Goal: Learn about a topic: Learn about a topic

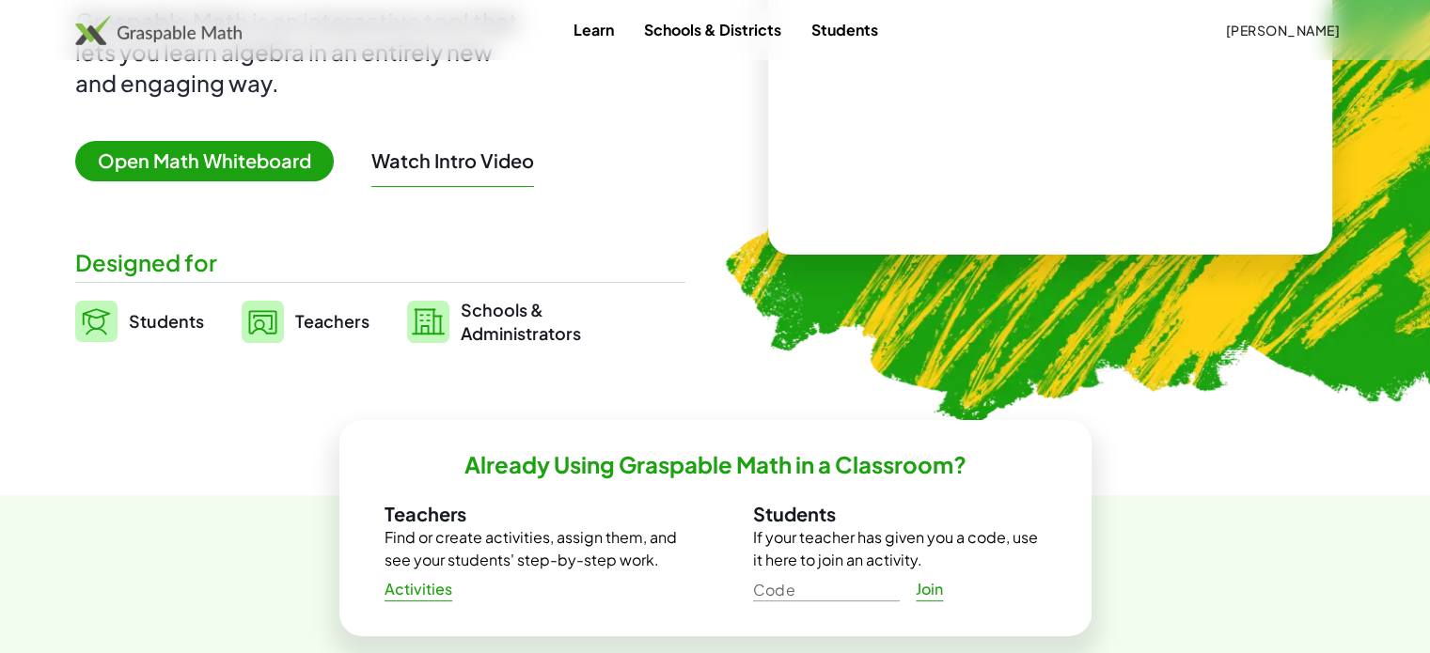
scroll to position [275, 0]
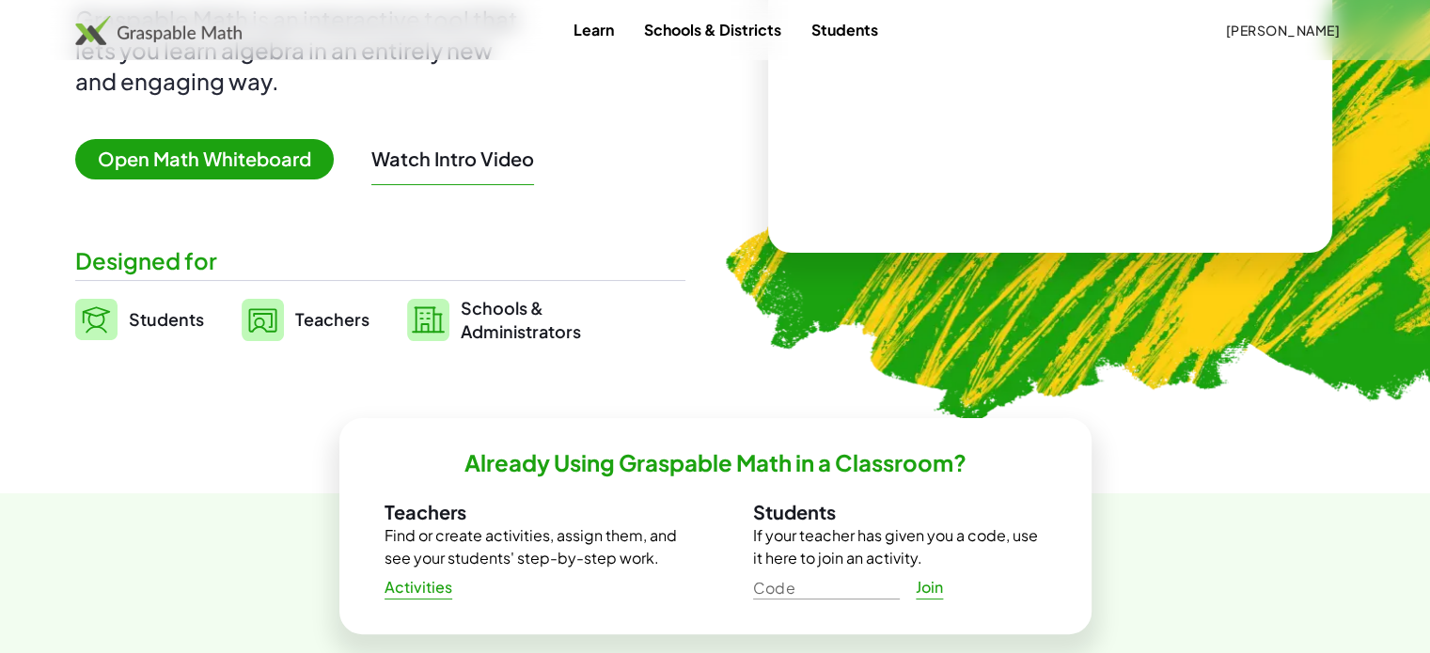
click at [279, 320] on img at bounding box center [263, 320] width 42 height 42
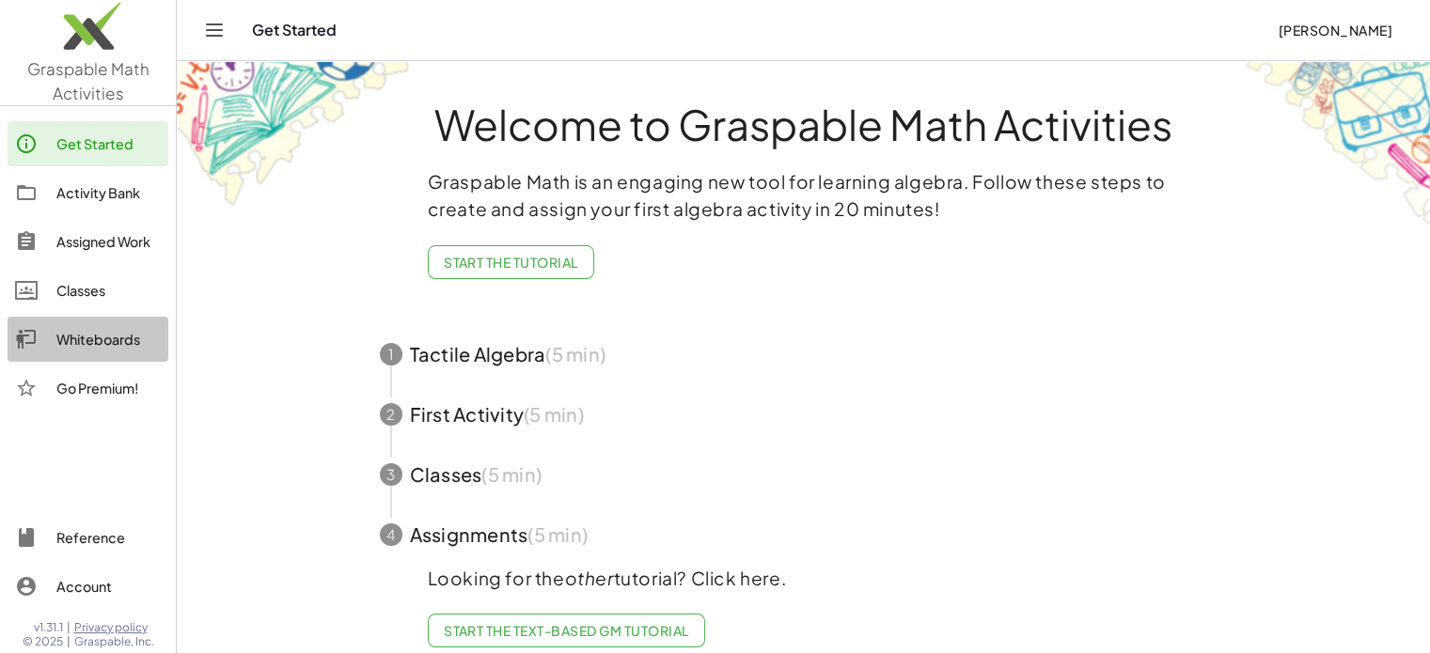
click at [107, 334] on div "Whiteboards" at bounding box center [108, 339] width 104 height 23
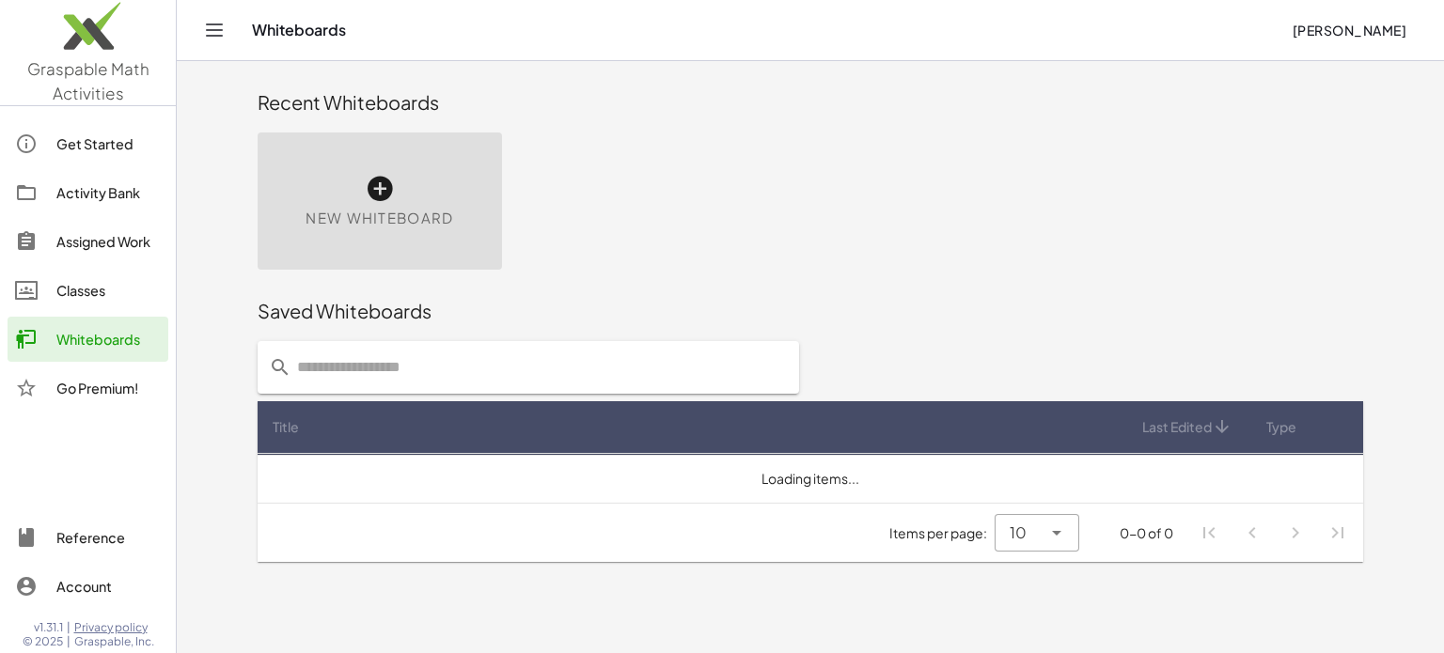
click at [350, 240] on div "New Whiteboard" at bounding box center [380, 201] width 244 height 137
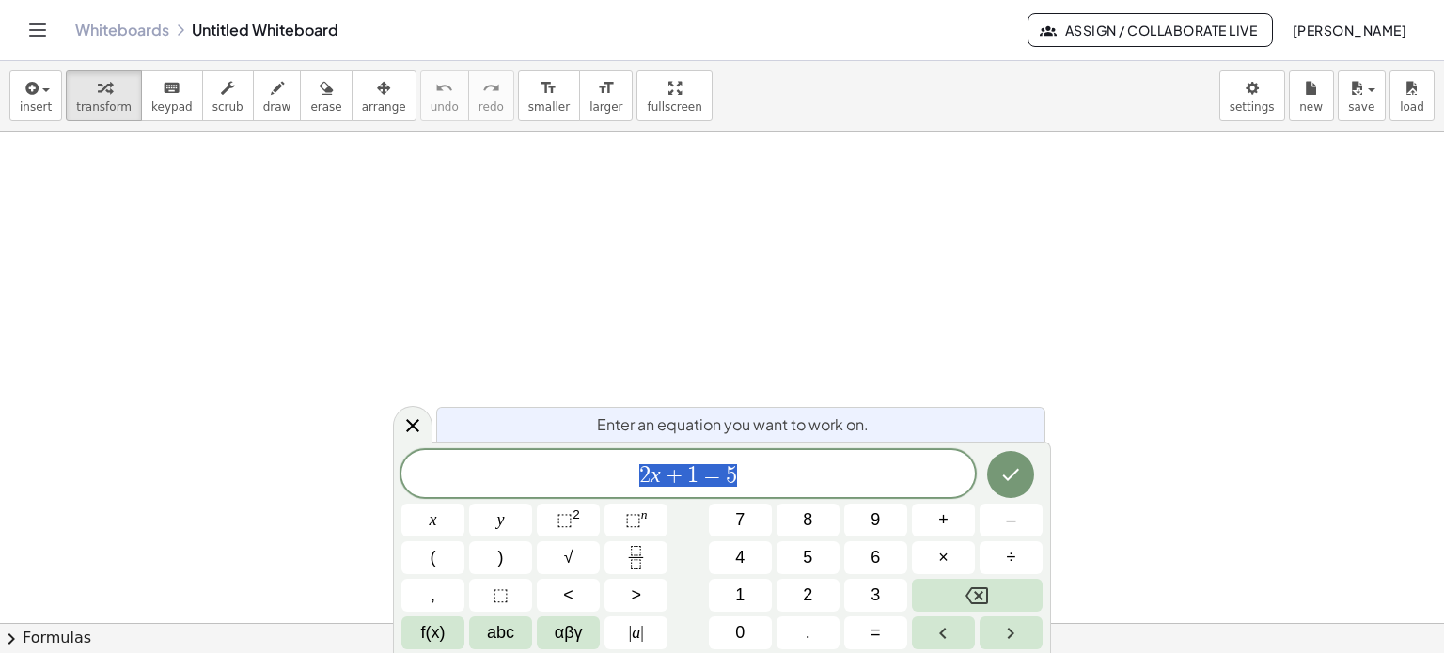
click at [761, 469] on span "2 x + 1 = 5" at bounding box center [687, 476] width 573 height 26
click at [1000, 478] on icon "Done" at bounding box center [1010, 474] width 23 height 23
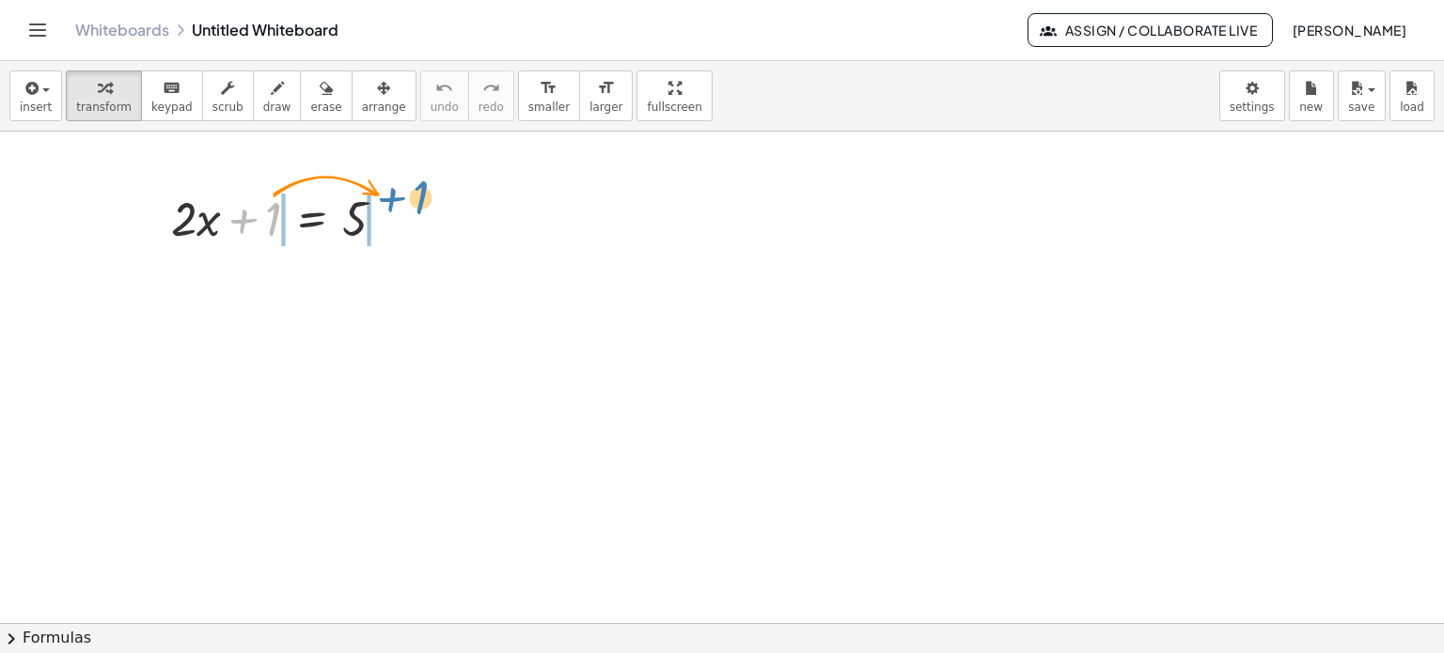
drag, startPoint x: 258, startPoint y: 222, endPoint x: 410, endPoint y: 210, distance: 152.8
click at [410, 210] on div "+ 1 + · 2 · x + 1 = 5" at bounding box center [279, 217] width 272 height 73
drag, startPoint x: 243, startPoint y: 224, endPoint x: 385, endPoint y: 225, distance: 142.9
click at [385, 225] on div at bounding box center [286, 217] width 248 height 64
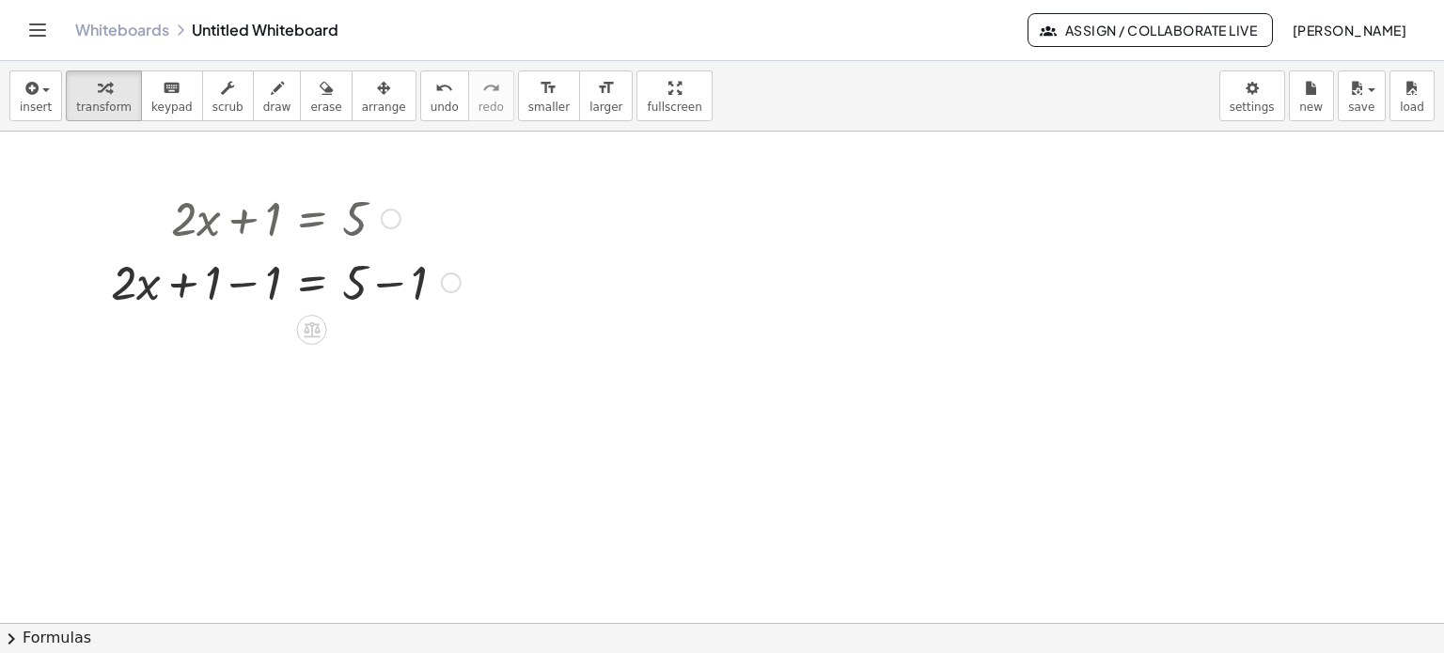
click at [241, 285] on div at bounding box center [286, 281] width 369 height 64
click at [387, 339] on div at bounding box center [286, 345] width 369 height 64
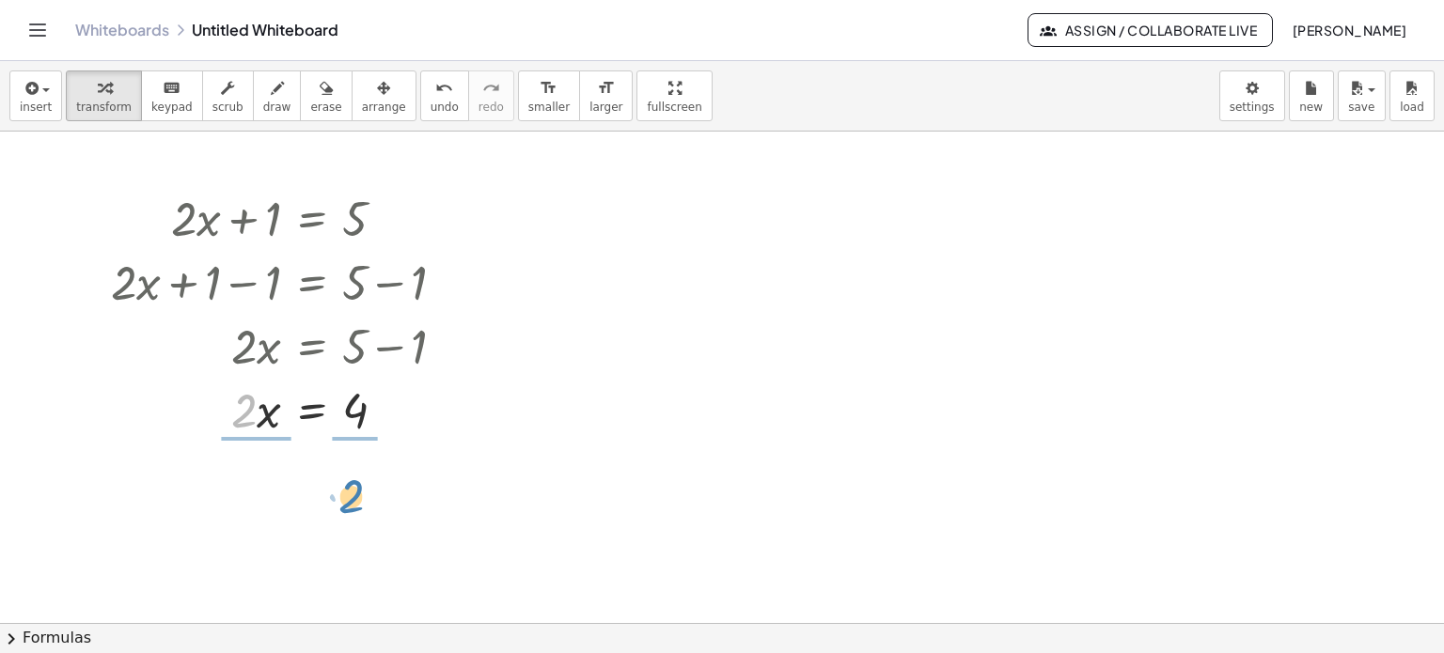
drag, startPoint x: 238, startPoint y: 422, endPoint x: 350, endPoint y: 494, distance: 132.7
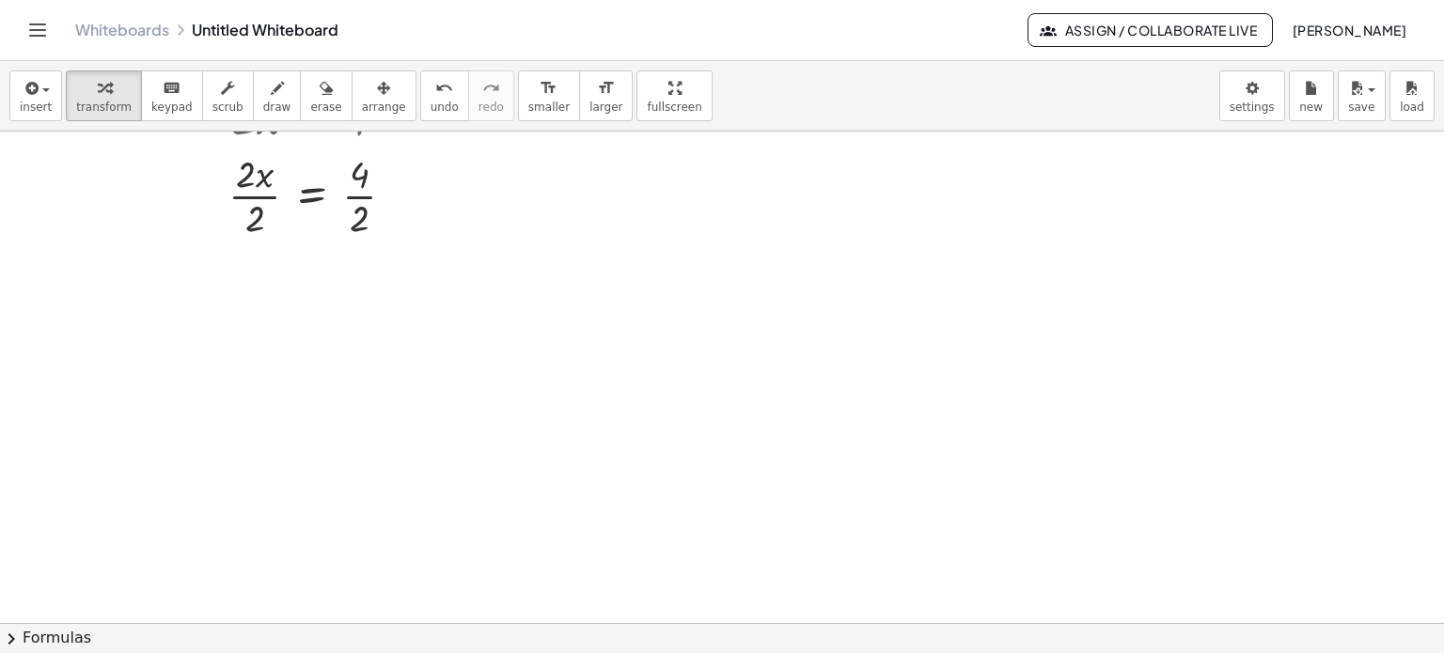
scroll to position [293, 0]
drag, startPoint x: 250, startPoint y: 225, endPoint x: 240, endPoint y: 187, distance: 39.0
click at [365, 288] on div at bounding box center [286, 289] width 369 height 94
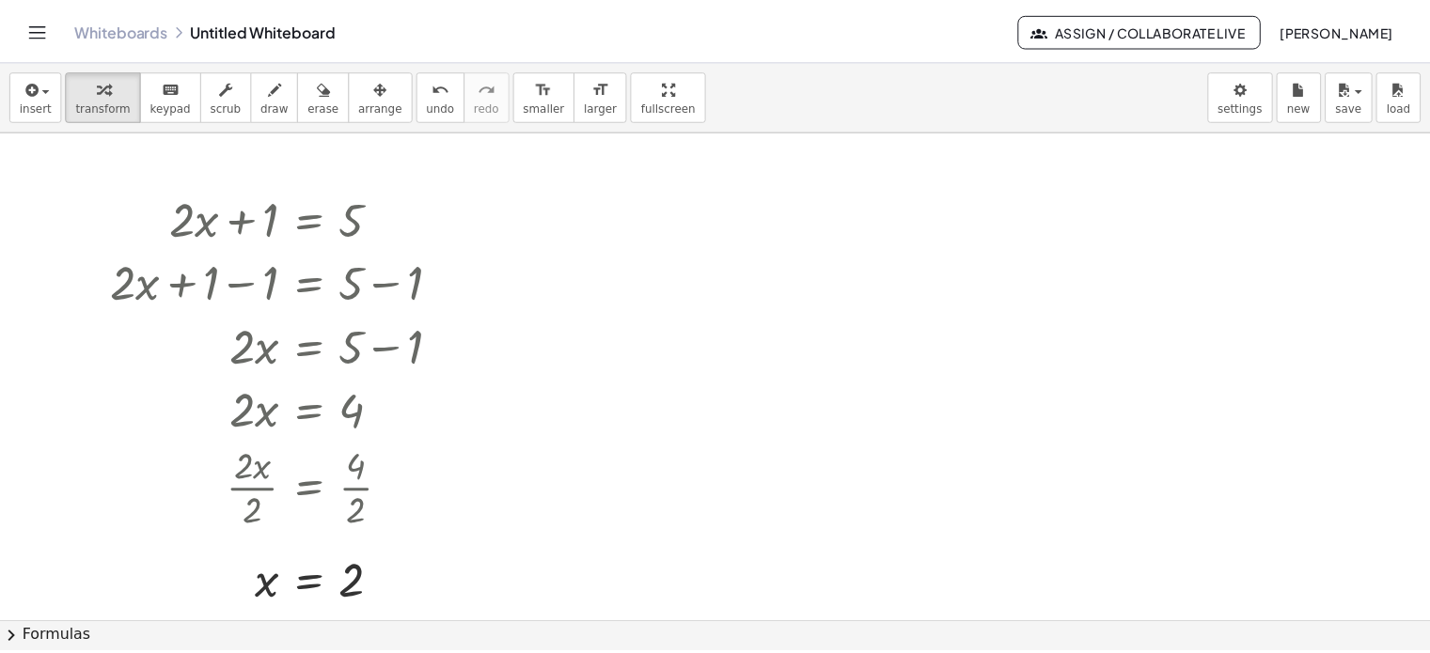
scroll to position [7, 0]
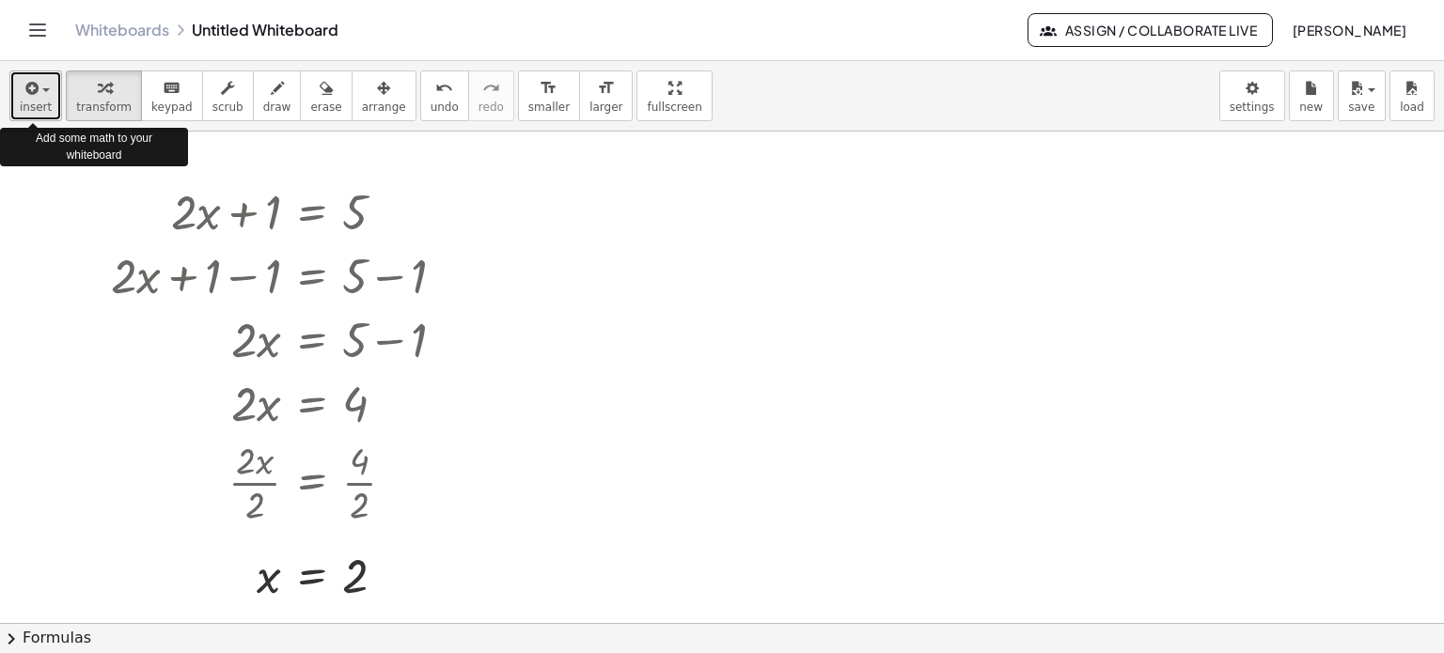
click at [53, 100] on button "insert" at bounding box center [35, 96] width 53 height 51
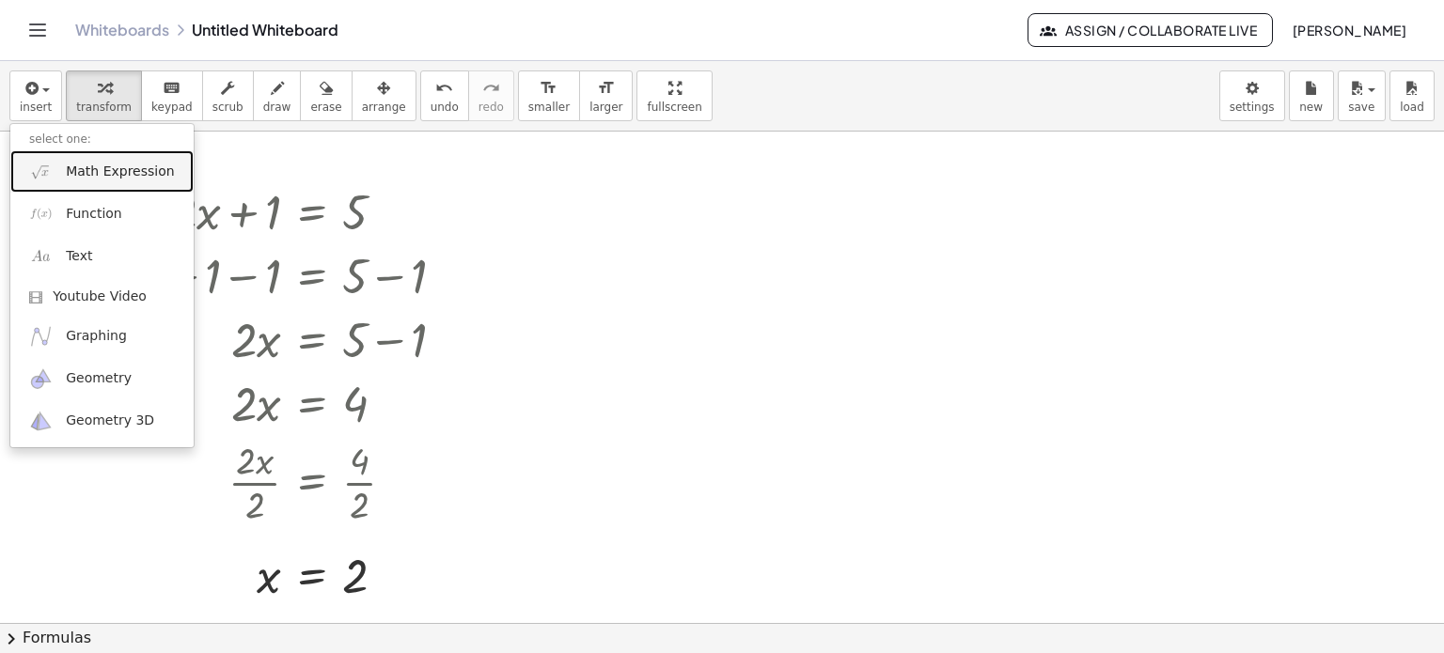
click at [124, 176] on span "Math Expression" at bounding box center [120, 172] width 108 height 19
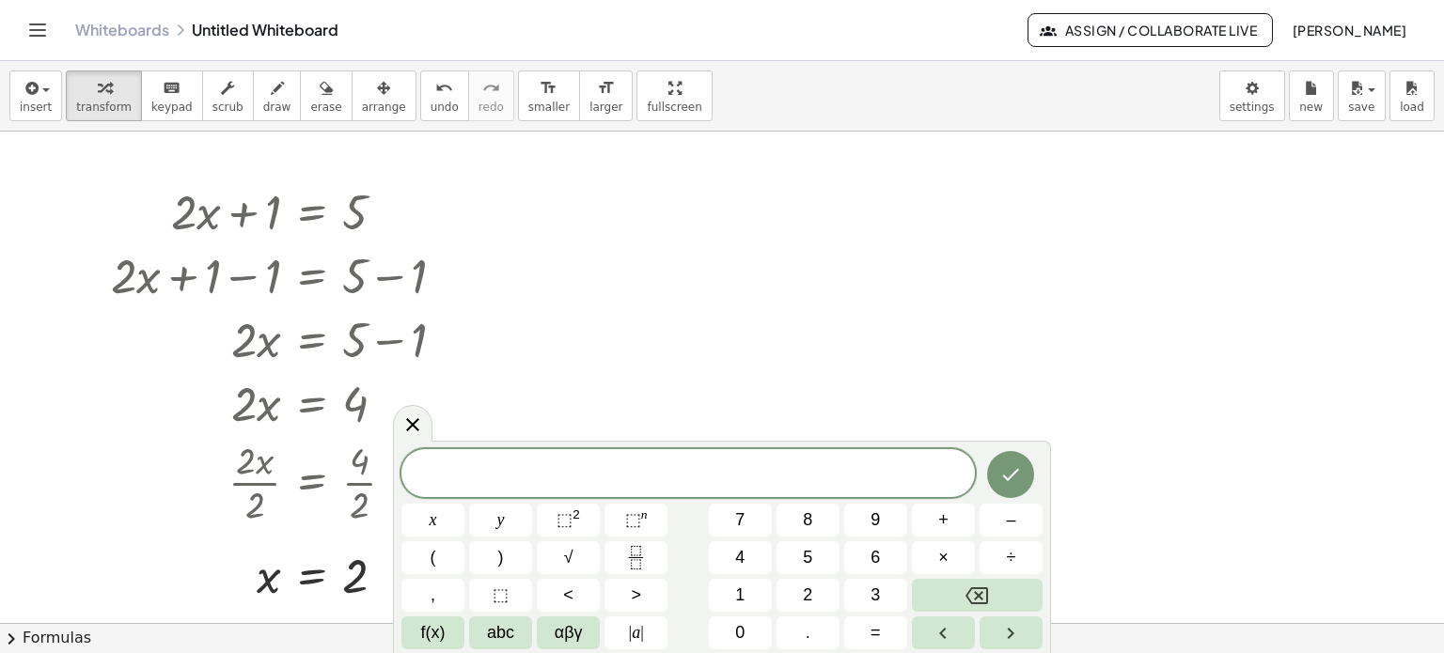
click at [41, 24] on icon "Toggle navigation" at bounding box center [38, 29] width 16 height 11
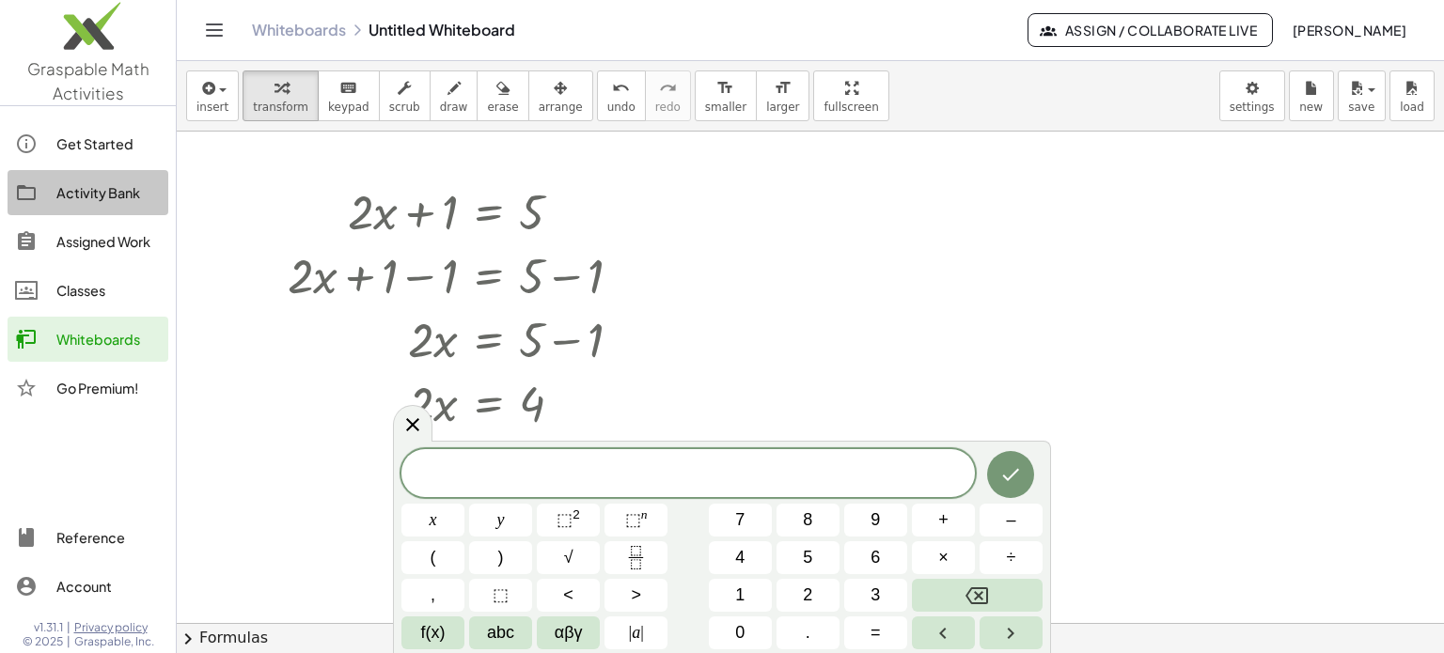
click at [91, 183] on div "Activity Bank" at bounding box center [108, 192] width 104 height 23
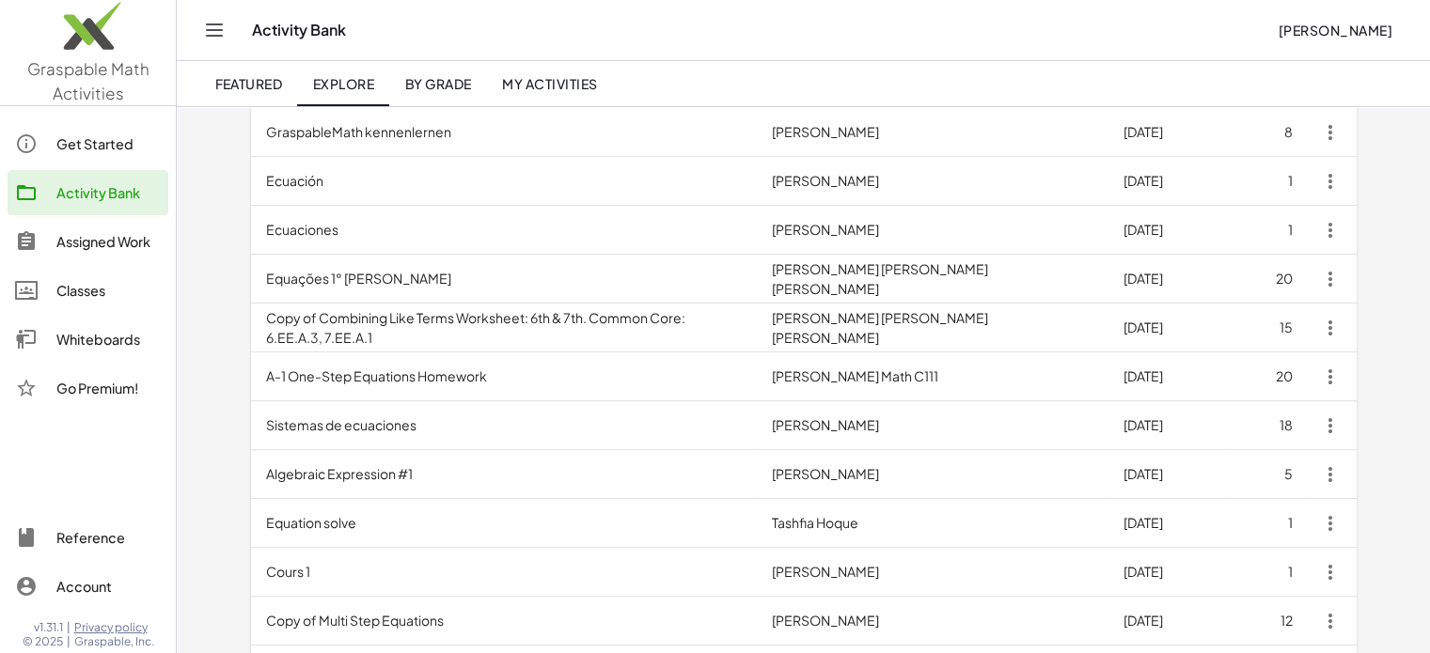
scroll to position [495, 0]
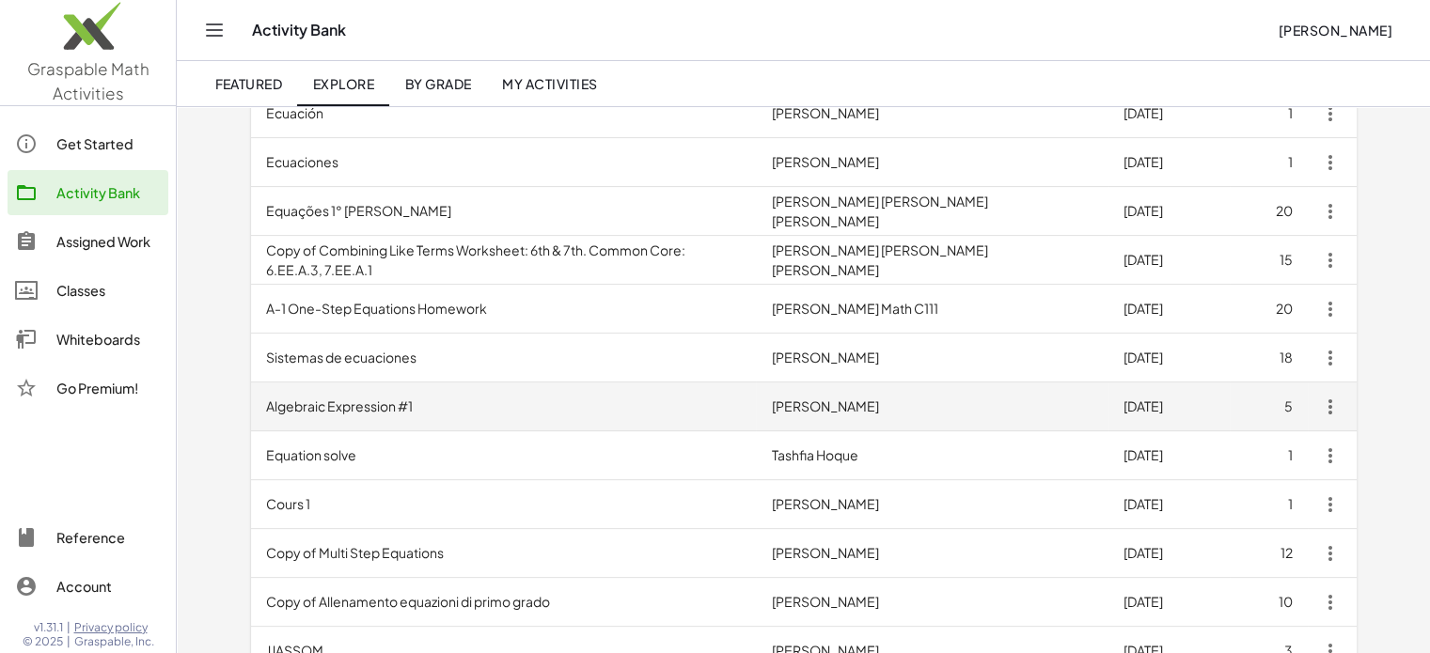
click at [341, 406] on td "Algebraic Expression #1" at bounding box center [504, 407] width 506 height 49
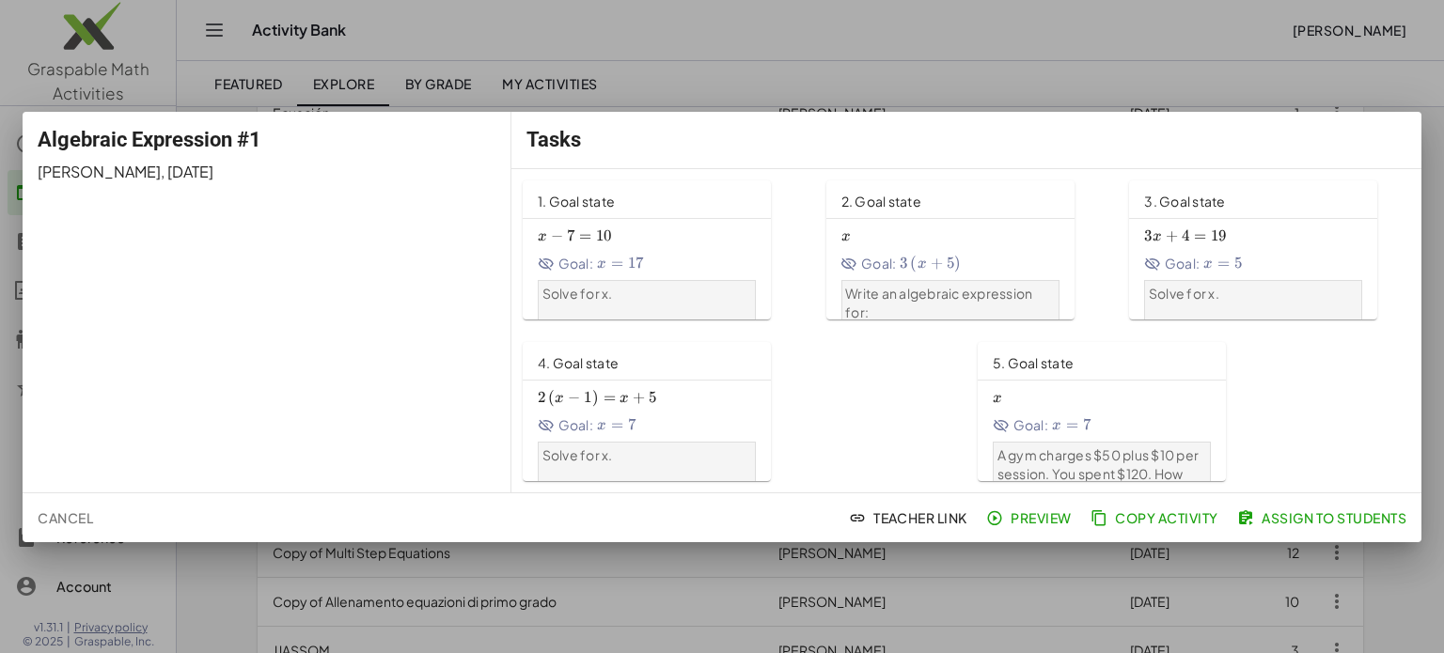
click at [674, 398] on span "2 ( x − 1 ) = x + 5 2\left(x-1\right)=x+5 2 ( x − 1 ) = x + 5" at bounding box center [647, 398] width 218 height 20
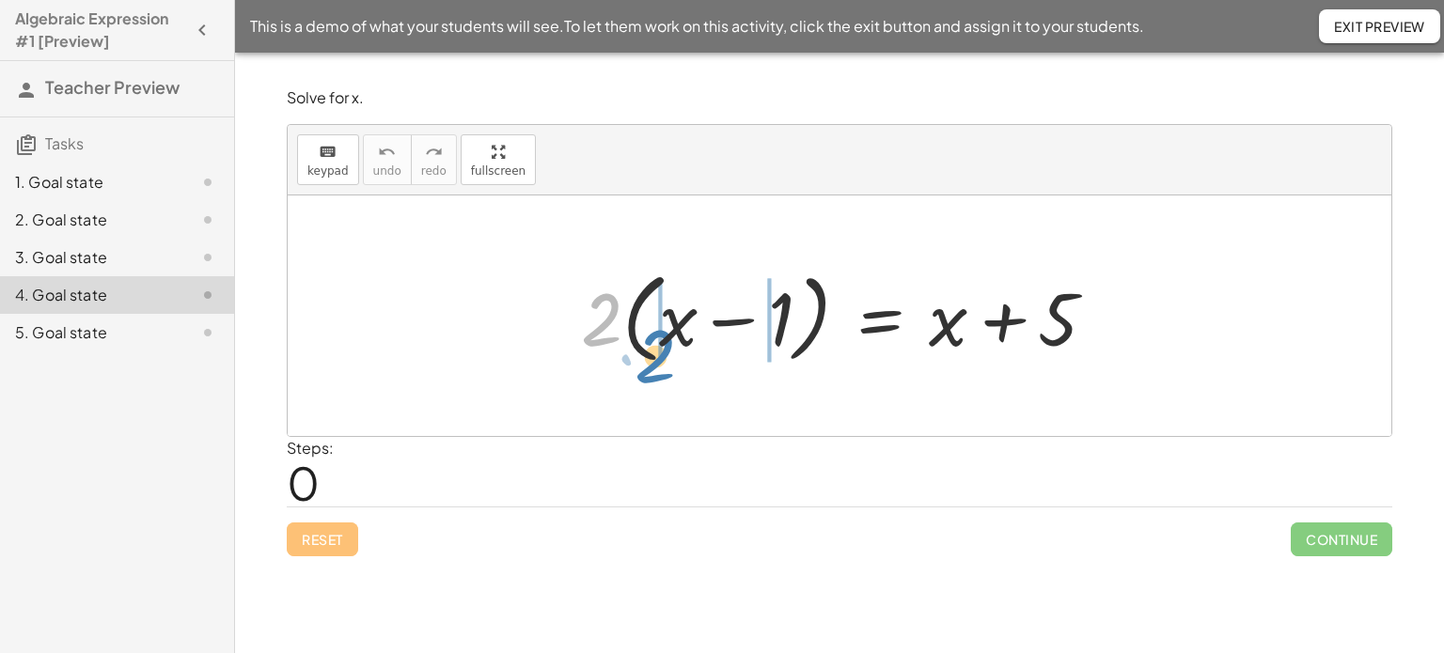
drag, startPoint x: 596, startPoint y: 323, endPoint x: 659, endPoint y: 353, distance: 69.4
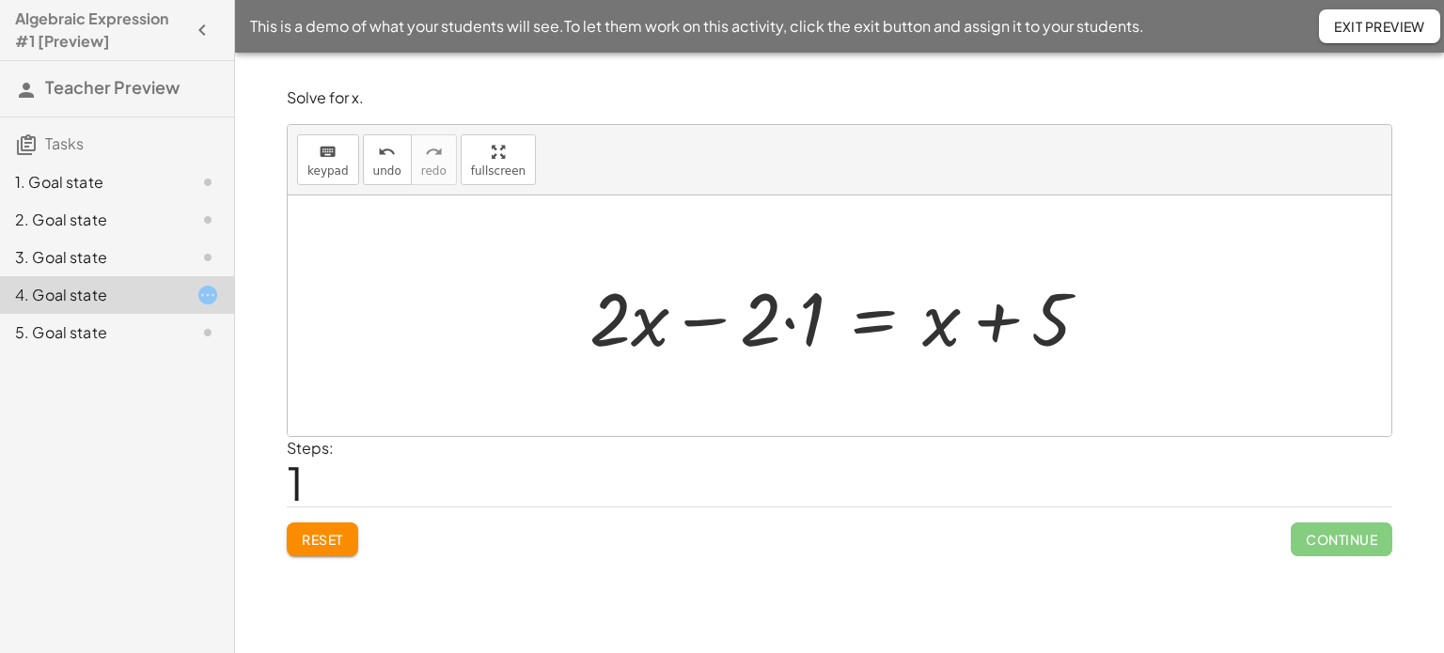
click at [788, 314] on div at bounding box center [847, 316] width 534 height 97
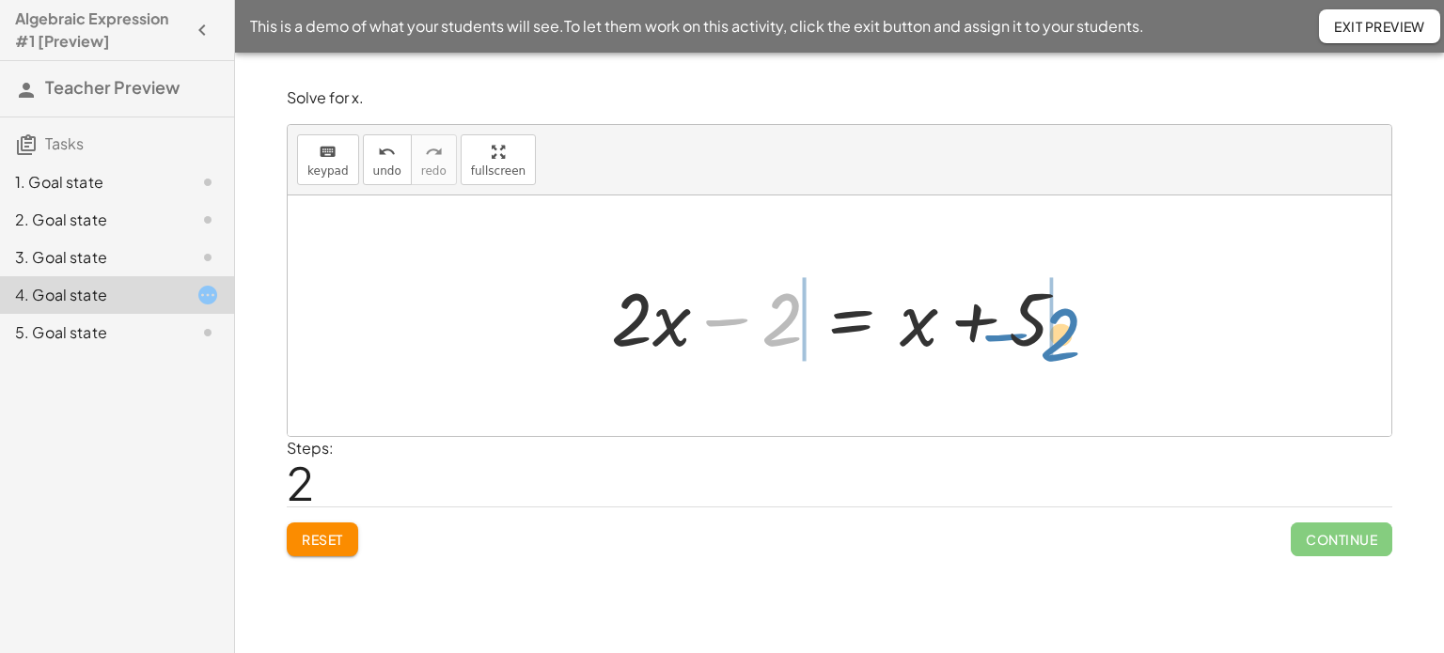
drag, startPoint x: 726, startPoint y: 322, endPoint x: 1032, endPoint y: 332, distance: 306.6
click at [1032, 332] on div at bounding box center [847, 316] width 490 height 97
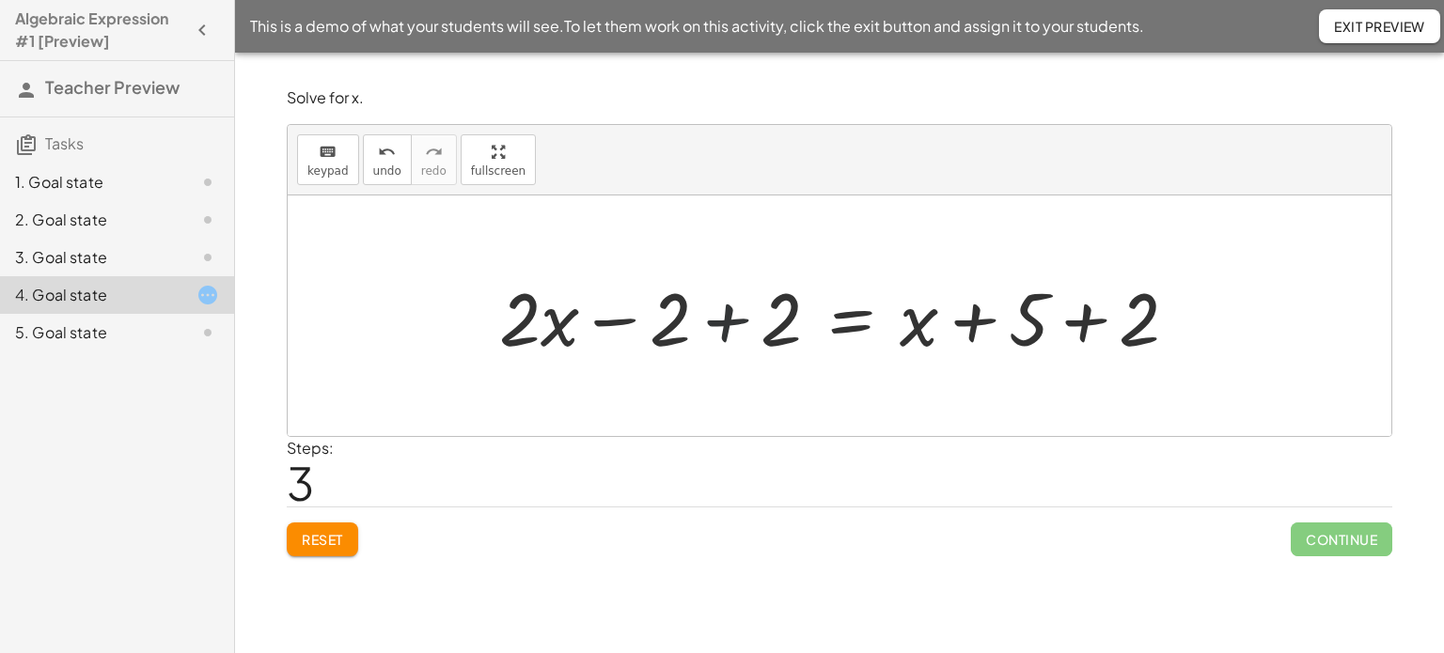
click at [736, 307] on div at bounding box center [846, 316] width 713 height 97
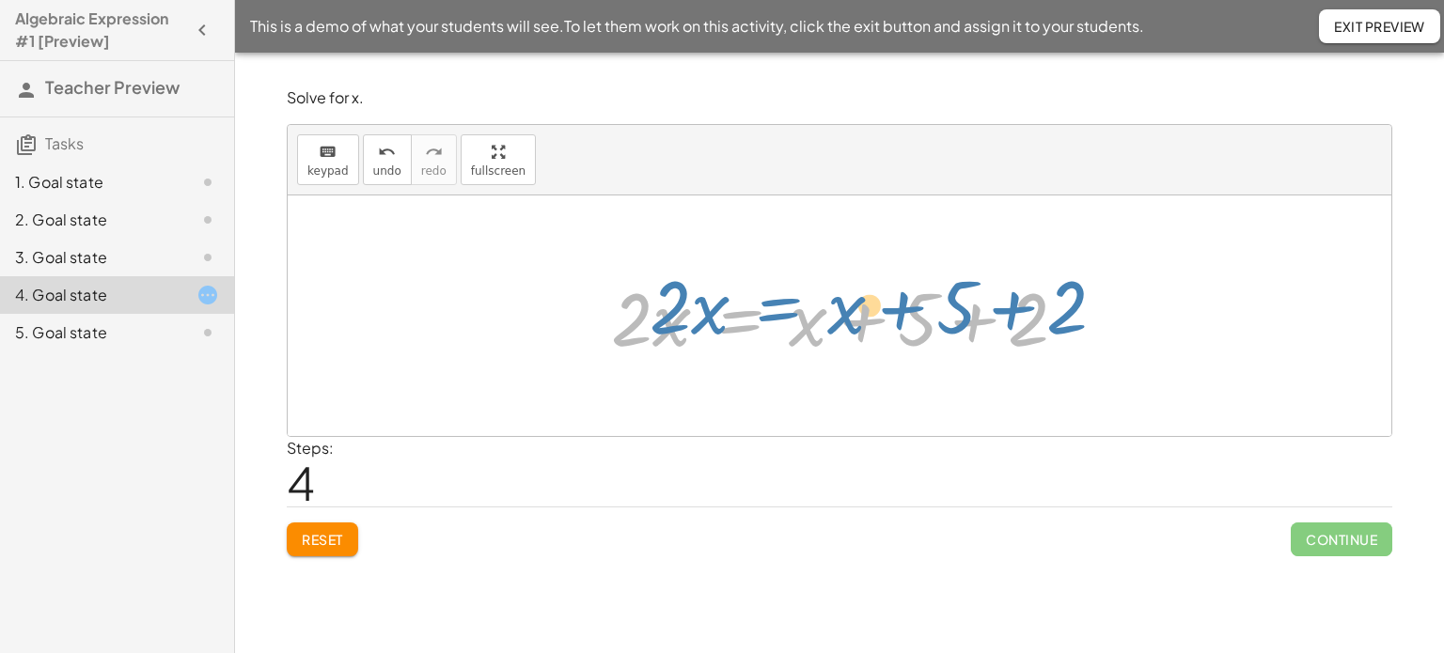
drag, startPoint x: 782, startPoint y: 324, endPoint x: 846, endPoint y: 298, distance: 69.1
click at [846, 298] on div at bounding box center [847, 316] width 490 height 97
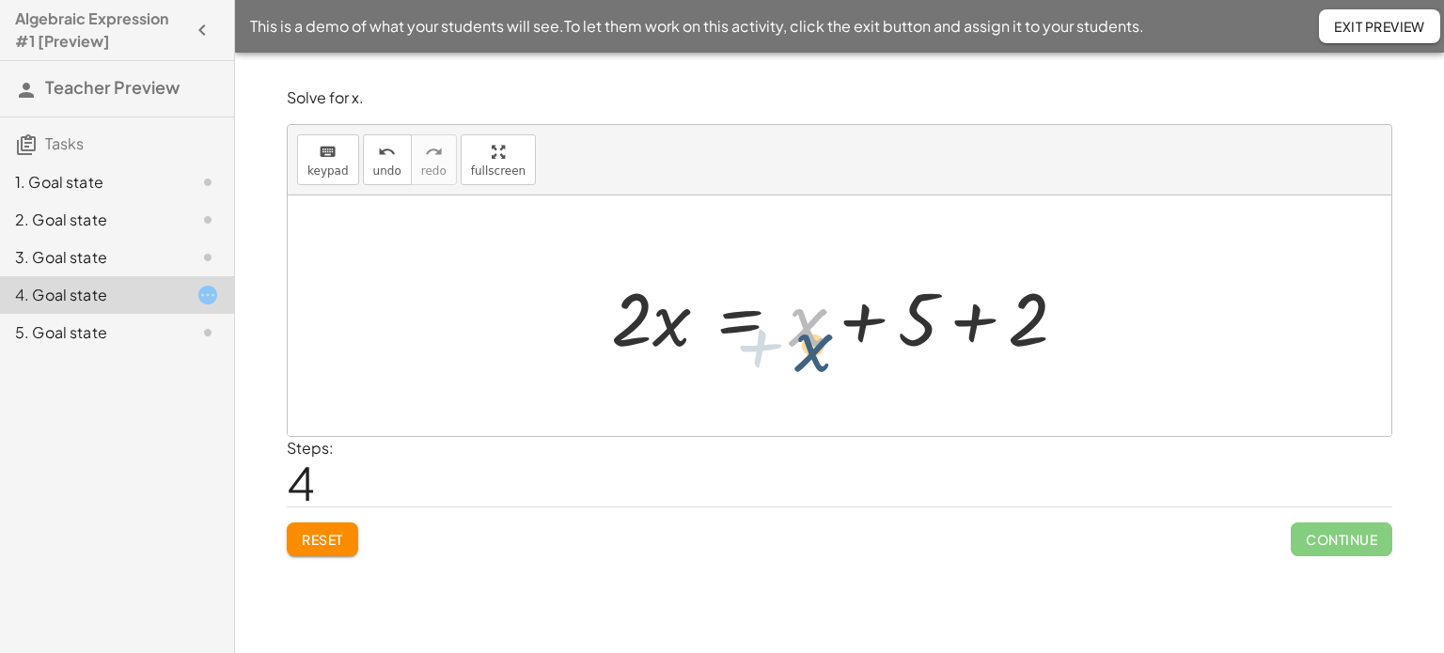
drag, startPoint x: 803, startPoint y: 323, endPoint x: 809, endPoint y: 349, distance: 26.0
click at [809, 349] on div at bounding box center [847, 316] width 490 height 97
click at [960, 320] on div at bounding box center [847, 316] width 490 height 97
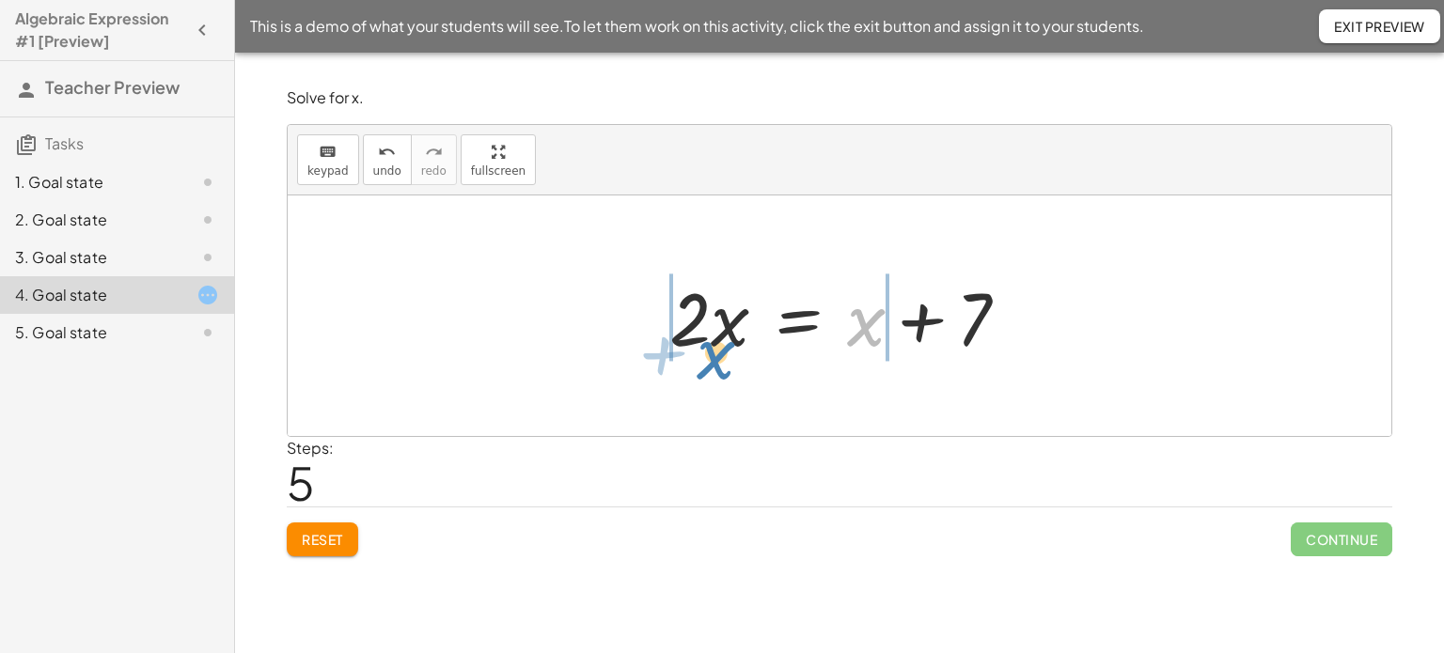
drag, startPoint x: 849, startPoint y: 321, endPoint x: 687, endPoint y: 347, distance: 163.8
click at [687, 347] on div at bounding box center [846, 316] width 373 height 97
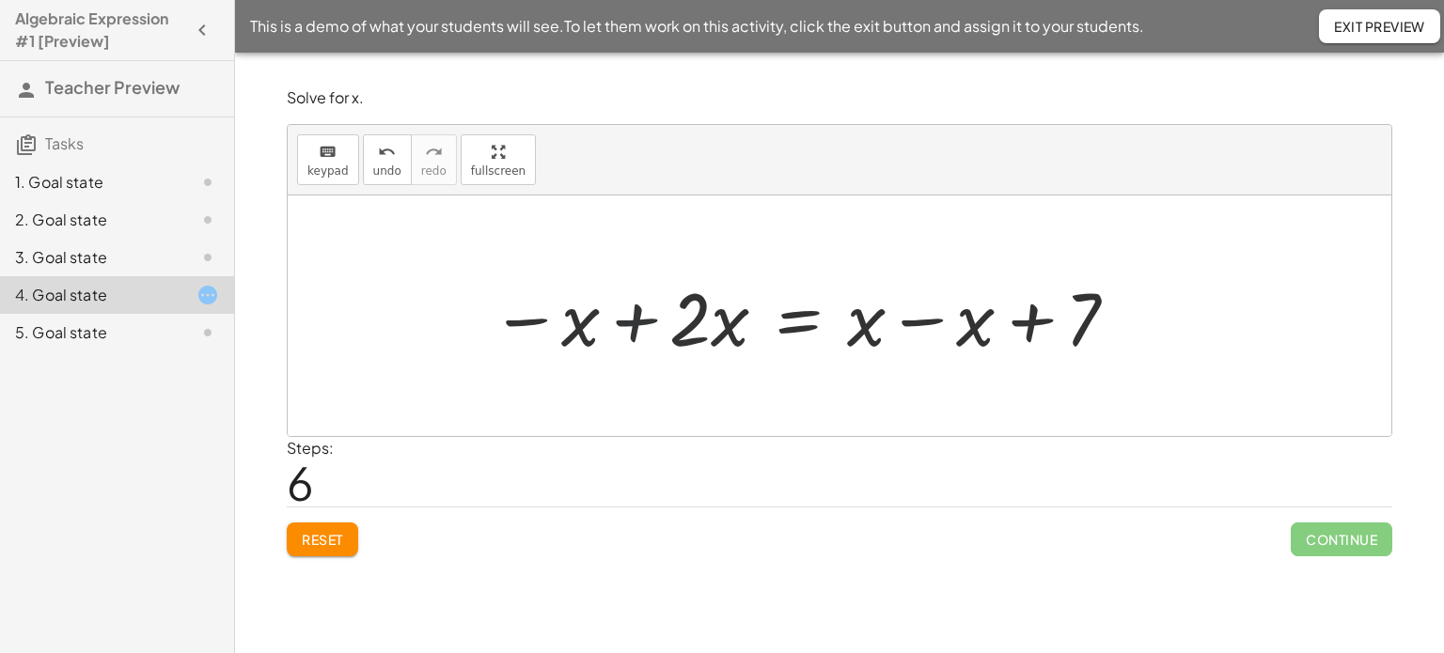
click at [620, 313] on div at bounding box center [805, 316] width 648 height 97
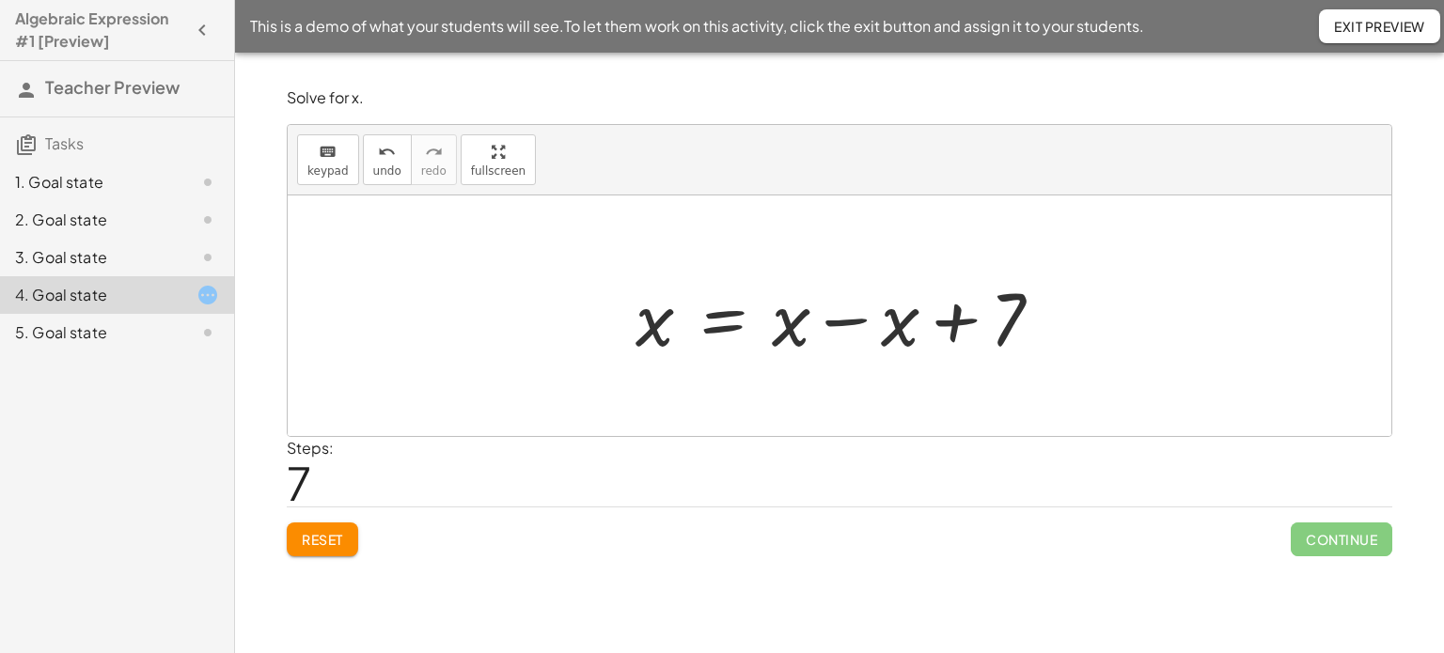
click at [827, 319] on div at bounding box center [846, 316] width 440 height 97
